Goal: Information Seeking & Learning: Check status

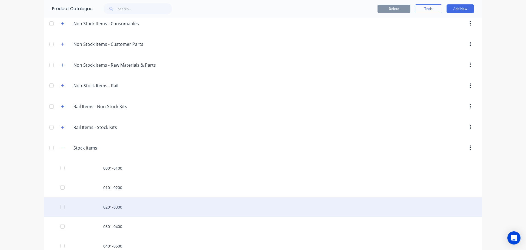
scroll to position [247, 0]
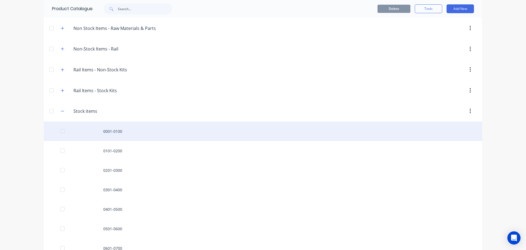
click at [117, 129] on div "0001-0100" at bounding box center [263, 130] width 438 height 19
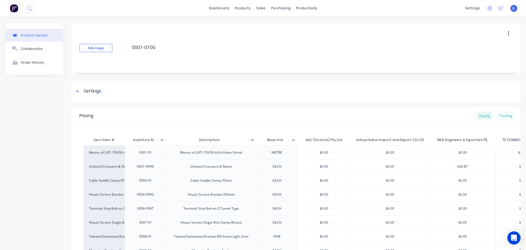
click at [506, 115] on div "Tracking" at bounding box center [505, 115] width 19 height 8
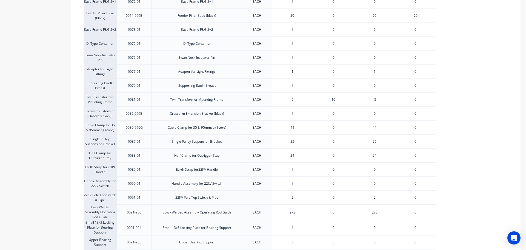
scroll to position [777, 0]
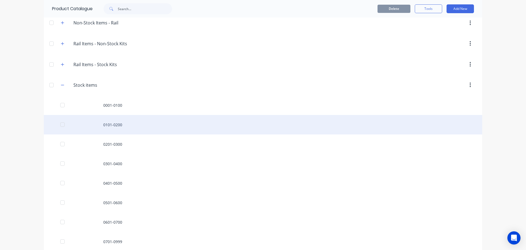
scroll to position [274, 0]
click at [124, 119] on div "0101-0200" at bounding box center [263, 122] width 438 height 19
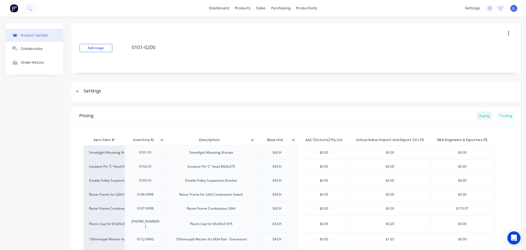
click at [503, 115] on div "Tracking" at bounding box center [505, 115] width 19 height 8
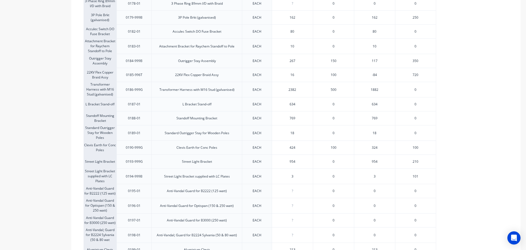
scroll to position [835, 0]
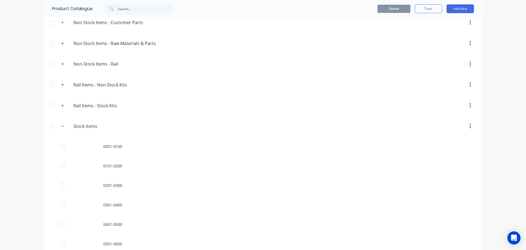
scroll to position [233, 0]
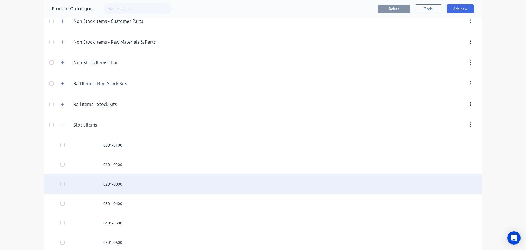
click at [108, 185] on div "0201-0300" at bounding box center [263, 183] width 438 height 19
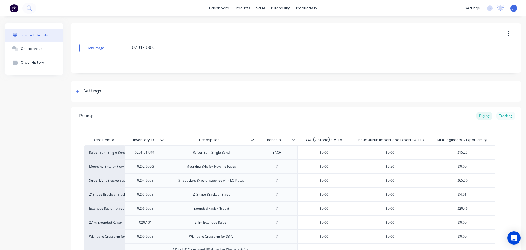
click at [504, 116] on div "Tracking" at bounding box center [505, 115] width 19 height 8
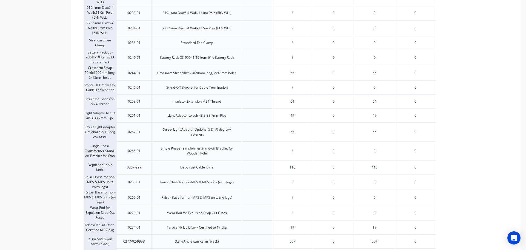
scroll to position [390, 0]
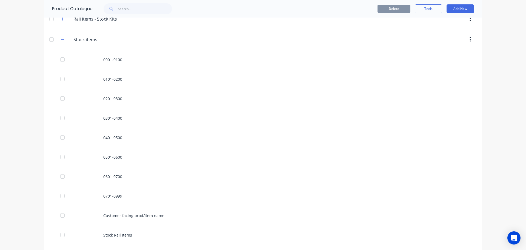
scroll to position [322, 0]
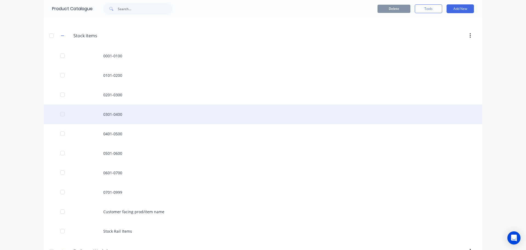
click at [114, 113] on div "0301-0400" at bounding box center [263, 113] width 438 height 19
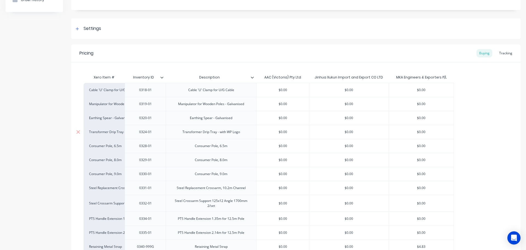
scroll to position [62, 0]
click at [502, 52] on div "Tracking" at bounding box center [505, 54] width 19 height 8
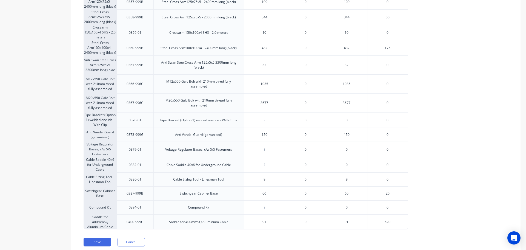
scroll to position [431, 0]
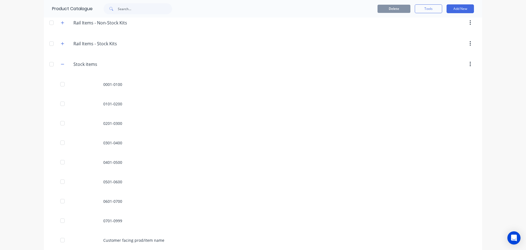
scroll to position [294, 0]
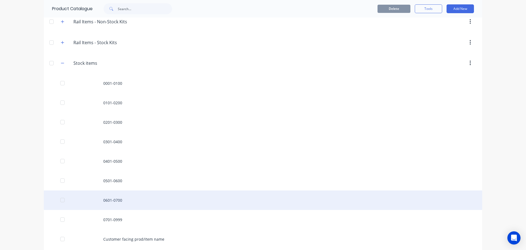
click at [116, 198] on div "0601-0700" at bounding box center [263, 199] width 438 height 19
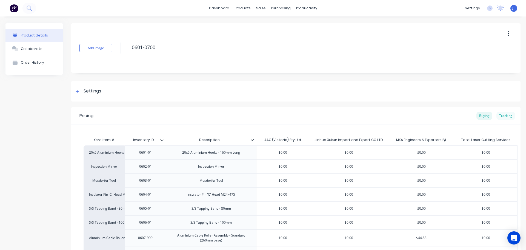
click at [502, 115] on div "Tracking" at bounding box center [505, 115] width 19 height 8
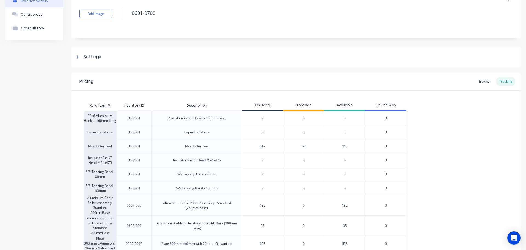
scroll to position [41, 0]
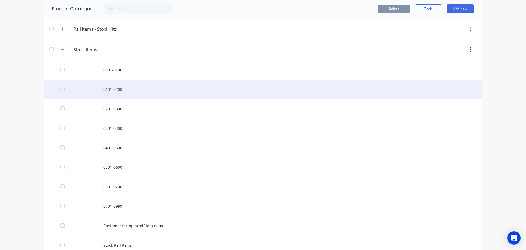
scroll to position [308, 0]
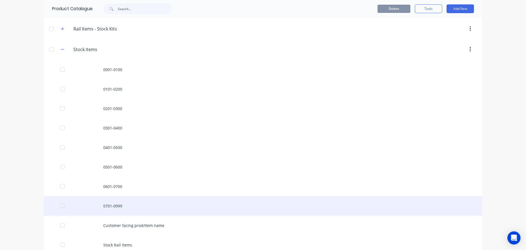
click at [115, 207] on div "0701-0999" at bounding box center [263, 205] width 438 height 19
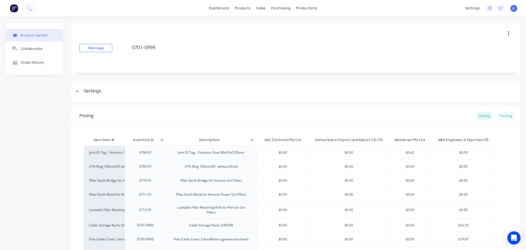
click at [503, 117] on div "Tracking" at bounding box center [505, 115] width 19 height 8
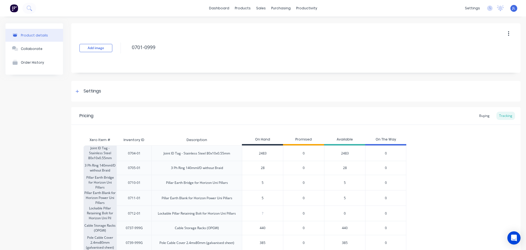
click at [512, 8] on span "JL" at bounding box center [513, 8] width 3 height 5
type textarea "x"
click at [465, 69] on div "Sign out" at bounding box center [466, 68] width 15 height 5
